Goal: Information Seeking & Learning: Learn about a topic

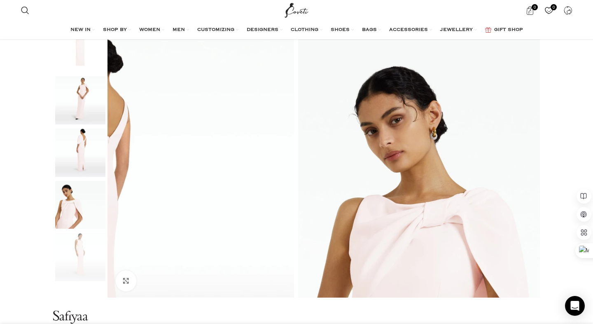
click at [71, 112] on img "2 / 5" at bounding box center [80, 100] width 50 height 48
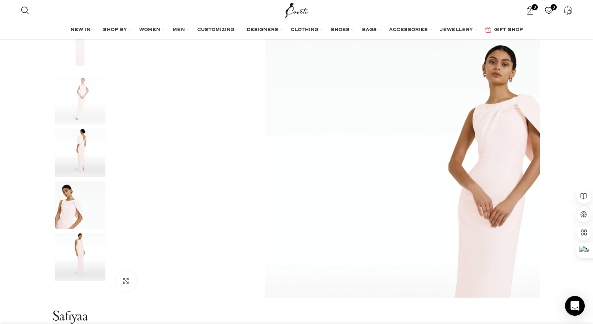
click at [83, 208] on img "4 / 5" at bounding box center [80, 205] width 50 height 48
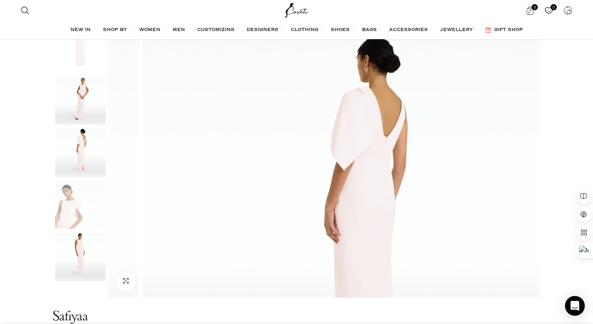
click at [74, 257] on img "5 / 5" at bounding box center [80, 257] width 50 height 48
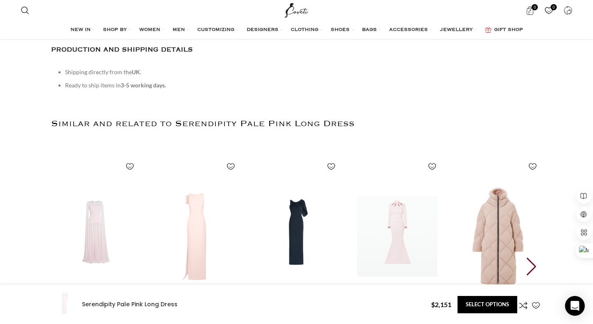
scroll to position [1022, 0]
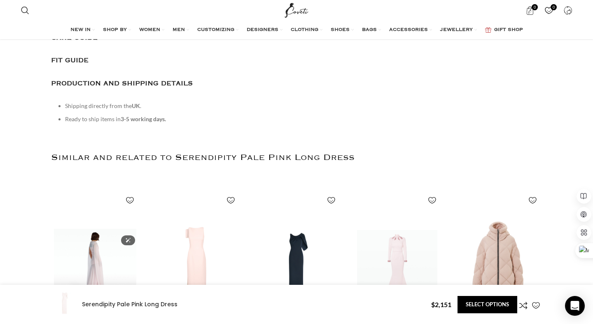
click at [94, 185] on img "1 / 30" at bounding box center [95, 270] width 91 height 170
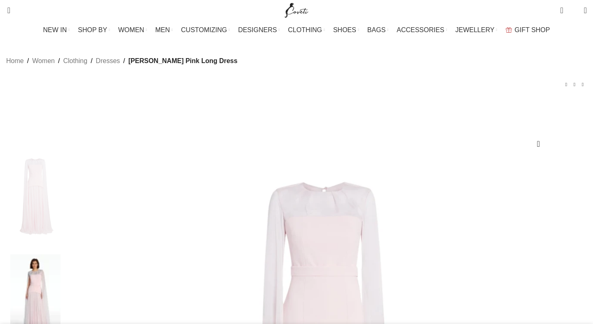
click at [61, 254] on img at bounding box center [35, 302] width 50 height 97
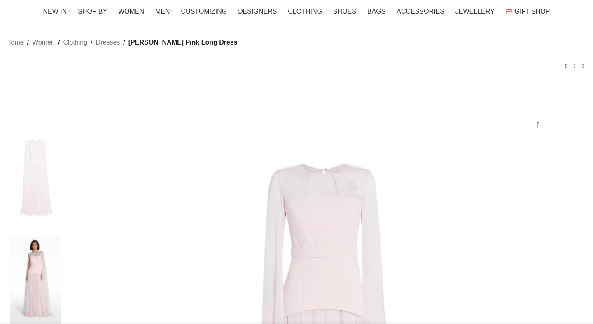
scroll to position [19, 0]
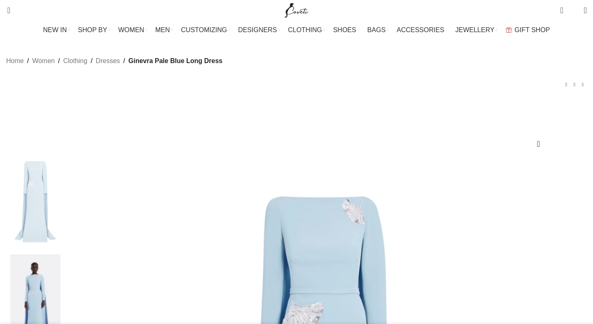
click at [61, 254] on img at bounding box center [35, 302] width 50 height 97
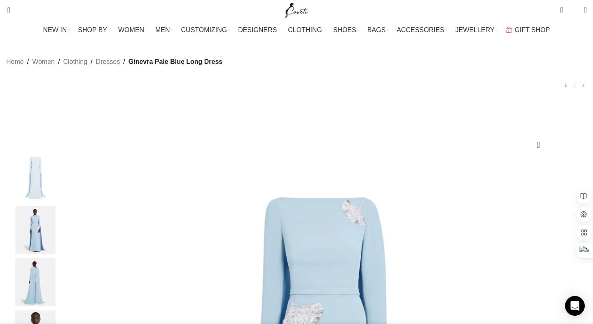
click at [61, 246] on img "2 / 5" at bounding box center [35, 230] width 50 height 48
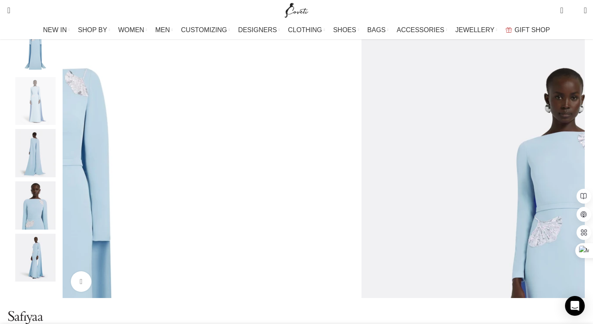
scroll to position [0, 87]
click at [575, 172] on div "Next slide" at bounding box center [585, 161] width 21 height 21
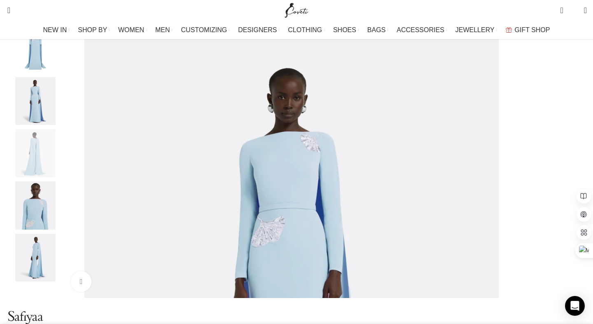
click at [575, 172] on div "Next slide" at bounding box center [585, 161] width 21 height 21
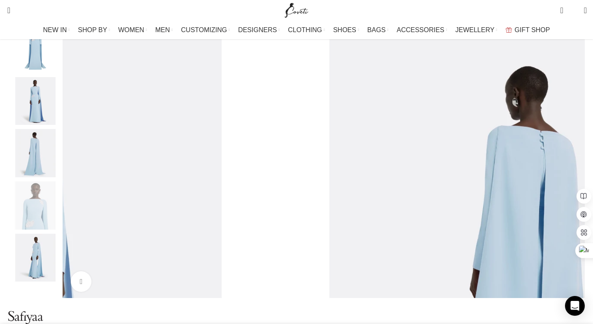
click at [575, 172] on div "Next slide" at bounding box center [585, 161] width 21 height 21
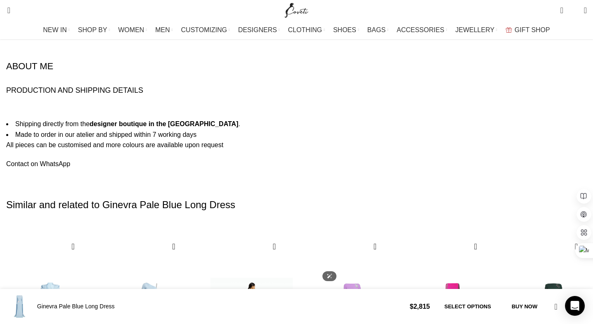
scroll to position [0, 173]
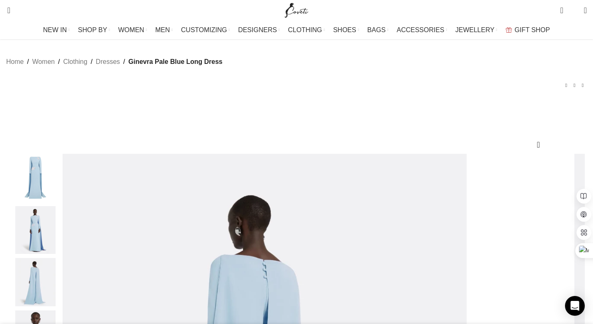
scroll to position [16, 0]
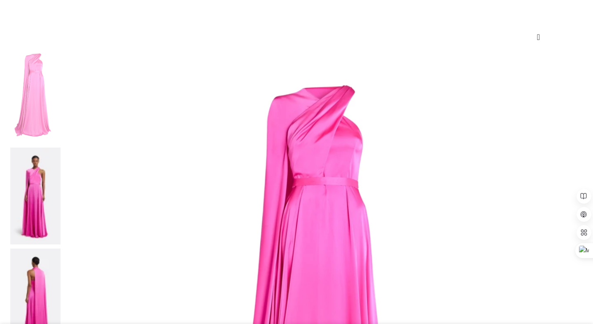
click at [61, 147] on img at bounding box center [35, 195] width 50 height 97
click at [61, 248] on img at bounding box center [35, 296] width 50 height 97
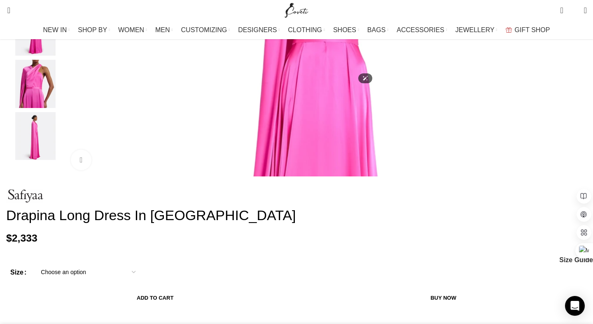
scroll to position [114, 0]
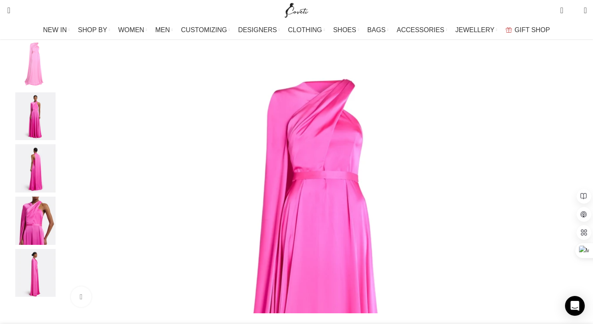
click at [575, 187] on div "Next slide" at bounding box center [585, 176] width 21 height 21
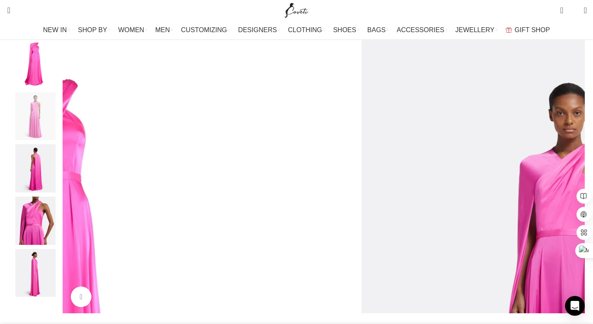
click at [575, 187] on div "Next slide" at bounding box center [585, 176] width 21 height 21
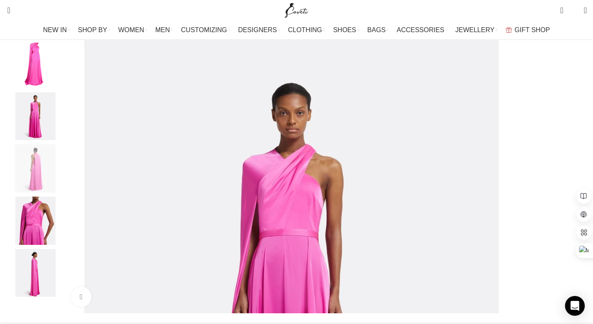
scroll to position [0, 87]
click at [575, 187] on div "Next slide" at bounding box center [585, 176] width 21 height 21
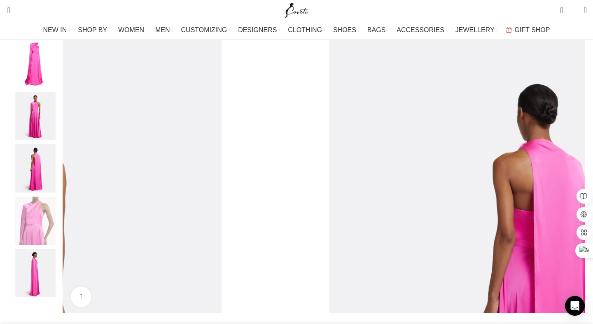
click at [575, 187] on div "Next slide" at bounding box center [585, 176] width 21 height 21
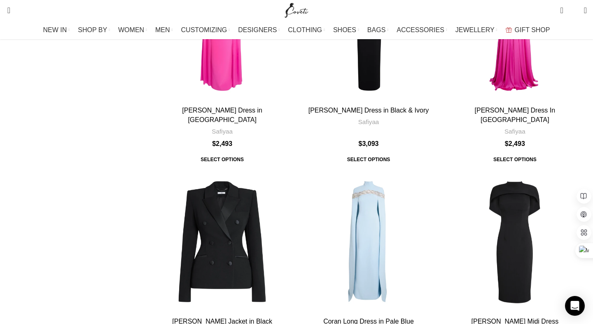
scroll to position [1008, 0]
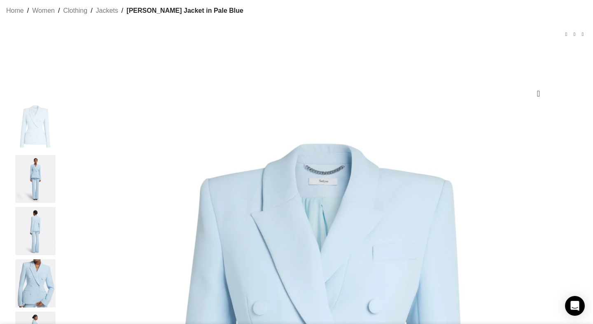
click at [61, 189] on img at bounding box center [35, 179] width 50 height 48
